Goal: Navigation & Orientation: Find specific page/section

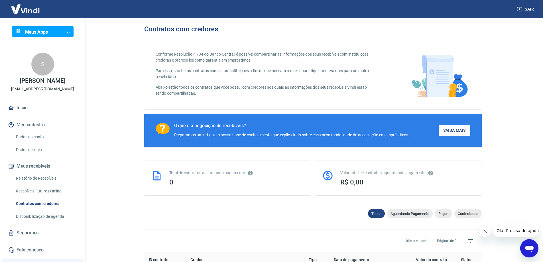
click at [28, 112] on link "Início" at bounding box center [43, 108] width 72 height 13
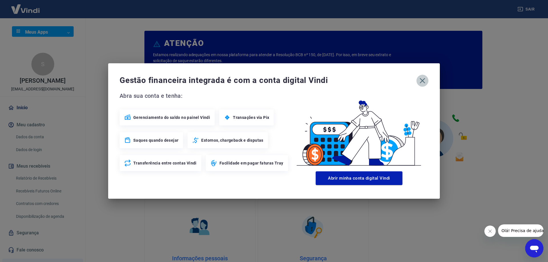
click at [423, 81] on icon "button" at bounding box center [422, 80] width 9 height 9
